Goal: Check status: Check status

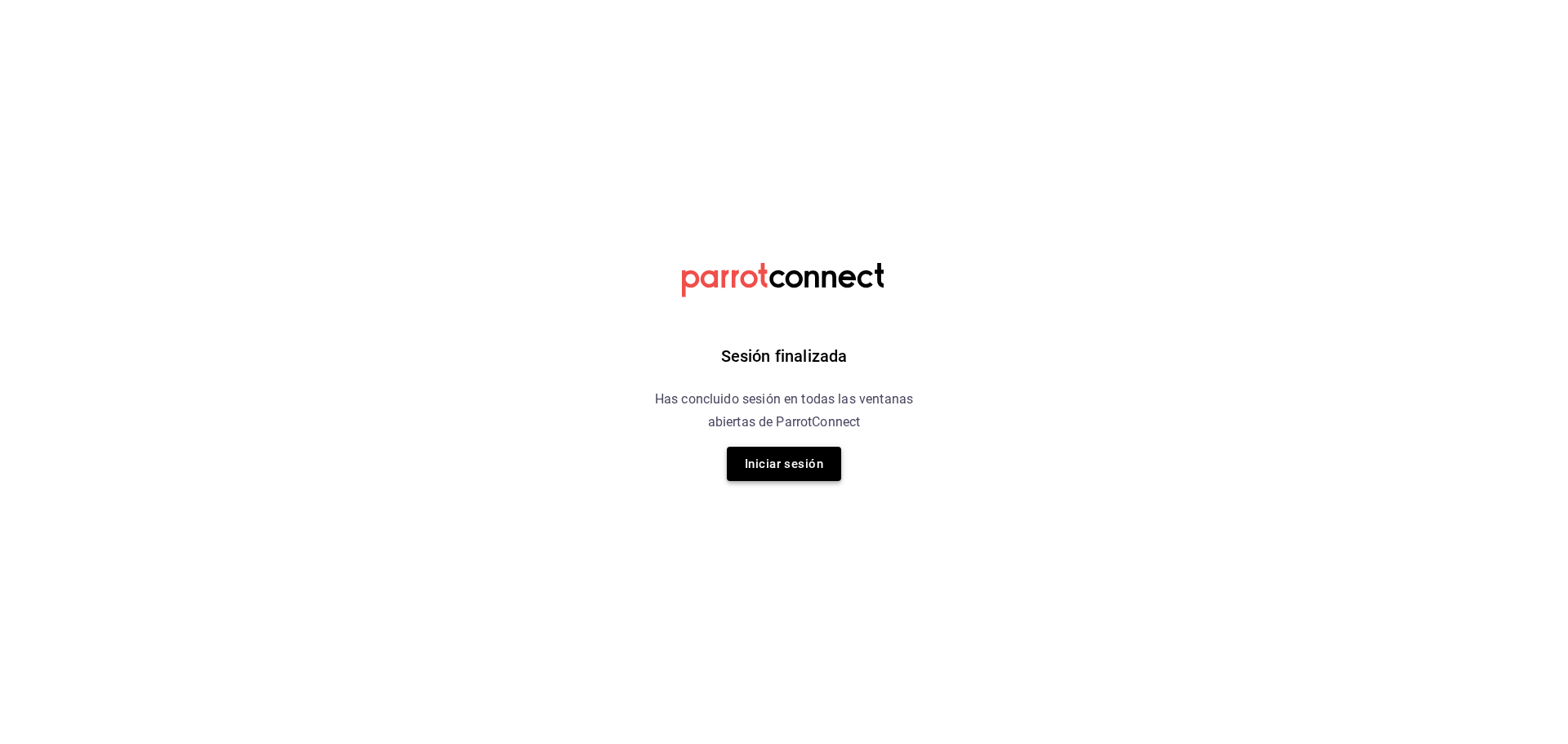
click at [793, 470] on button "Iniciar sesión" at bounding box center [784, 463] width 115 height 34
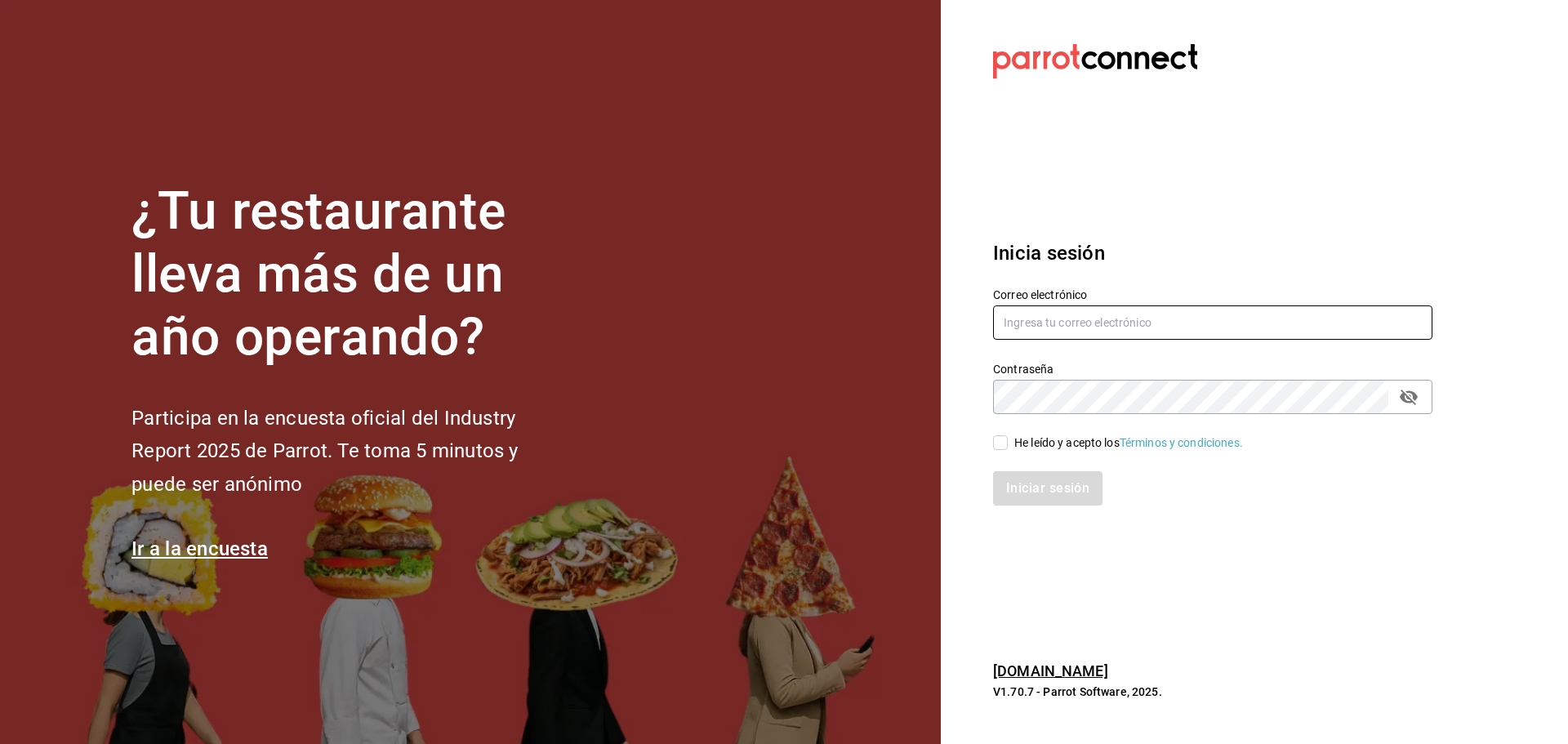
type input "[EMAIL_ADDRESS][DOMAIN_NAME]"
click at [1046, 436] on div "He leído y acepto los Términos y condiciones." at bounding box center [1128, 443] width 228 height 17
drag, startPoint x: 1006, startPoint y: 443, endPoint x: 1017, endPoint y: 497, distance: 55.1
click at [1006, 443] on input "He leído y acepto los Términos y condiciones." at bounding box center [1000, 442] width 15 height 15
checkbox input "true"
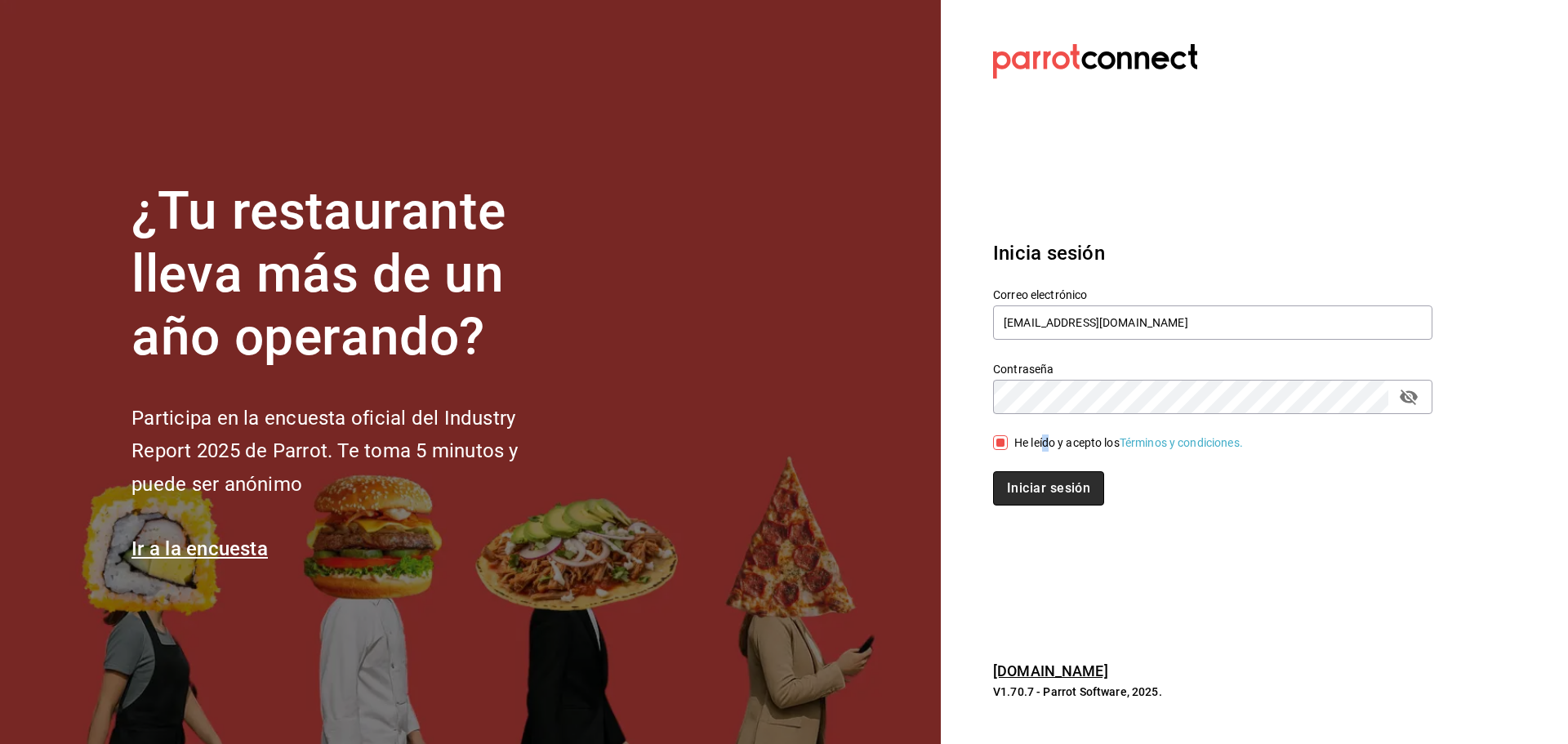
click at [1018, 498] on button "Iniciar sesión" at bounding box center [1048, 488] width 111 height 34
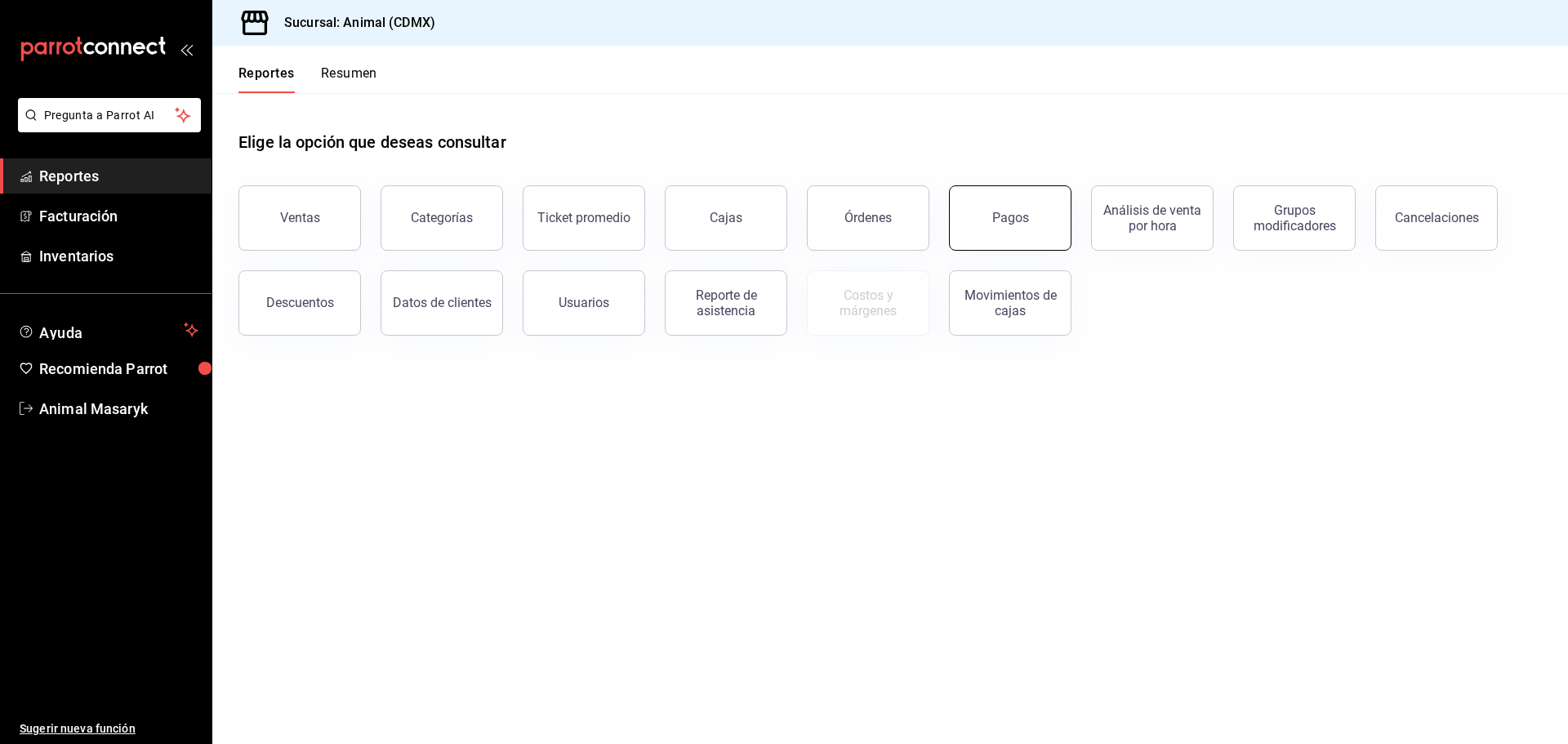
click at [1058, 221] on button "Pagos" at bounding box center [1010, 218] width 122 height 65
